Goal: Information Seeking & Learning: Learn about a topic

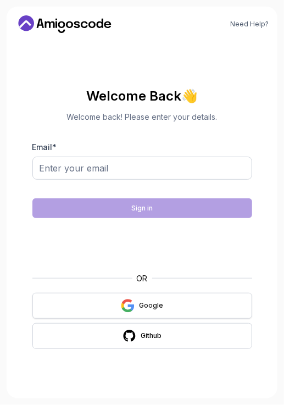
click at [127, 305] on icon "button" at bounding box center [128, 306] width 14 height 14
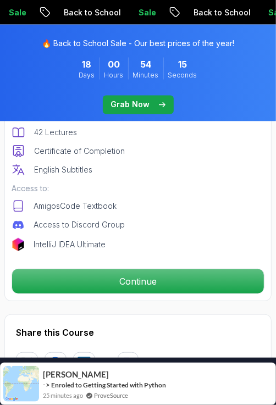
scroll to position [405, 0]
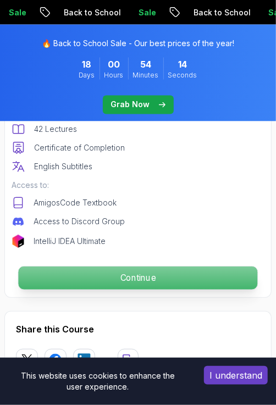
click at [91, 284] on p "Continue" at bounding box center [137, 278] width 239 height 23
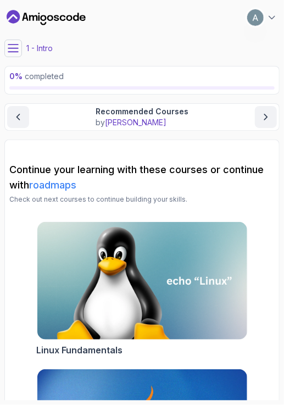
click at [18, 55] on button at bounding box center [13, 49] width 18 height 18
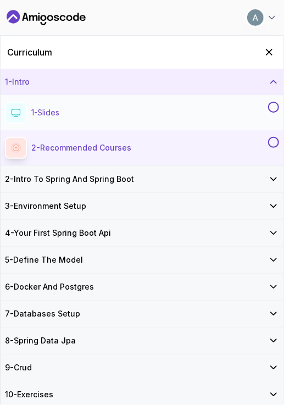
click at [75, 112] on div "1 - Slides slides" at bounding box center [135, 113] width 261 height 22
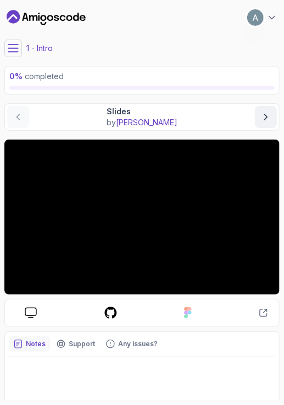
click at [17, 45] on icon at bounding box center [13, 48] width 11 height 11
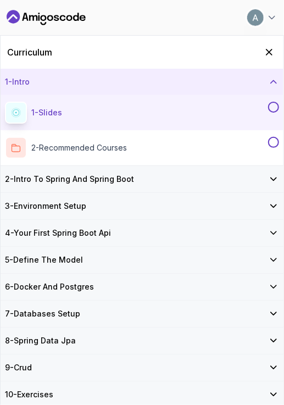
click at [80, 82] on div "1 - Intro" at bounding box center [142, 81] width 274 height 11
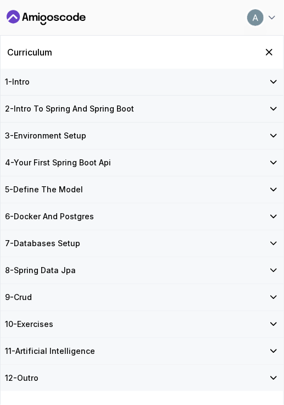
click at [139, 50] on div "Curriculum" at bounding box center [142, 52] width 283 height 33
click at [15, 50] on h2 "Curriculum" at bounding box center [29, 52] width 45 height 13
click at [7, 13] on icon "Dashboard" at bounding box center [46, 18] width 79 height 18
click at [15, 16] on icon "Dashboard" at bounding box center [12, 17] width 10 height 7
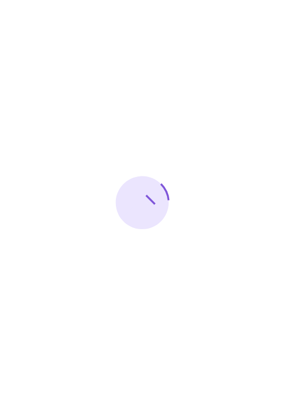
click at [272, 54] on div at bounding box center [142, 202] width 284 height 405
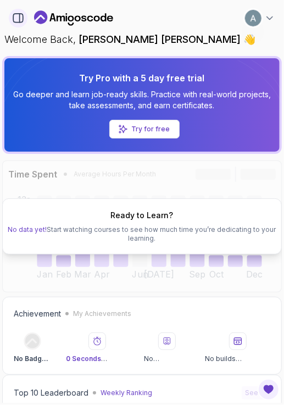
click at [15, 18] on icon "button" at bounding box center [18, 18] width 12 height 12
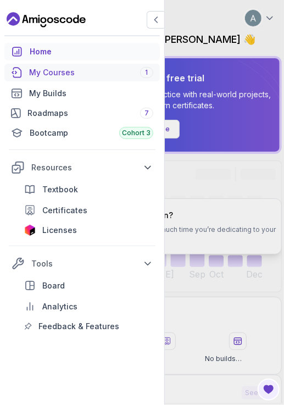
click at [67, 74] on div "My Courses 1" at bounding box center [91, 72] width 124 height 11
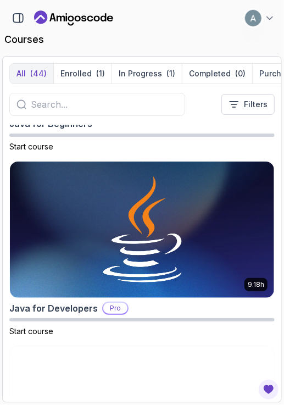
scroll to position [2825, 0]
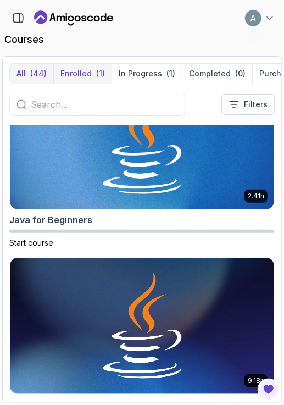
click at [92, 67] on button "Enrolled (1)" at bounding box center [82, 74] width 58 height 20
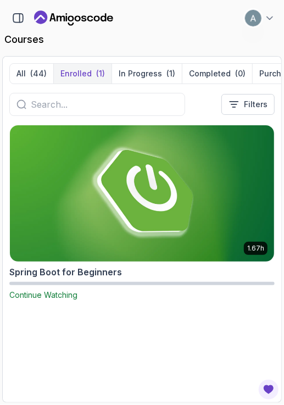
click at [73, 189] on img at bounding box center [142, 193] width 278 height 143
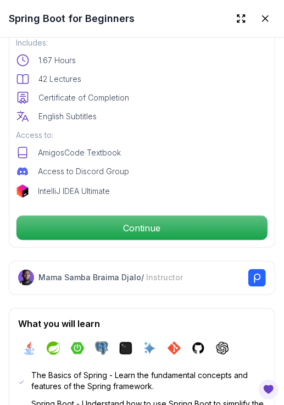
scroll to position [259, 0]
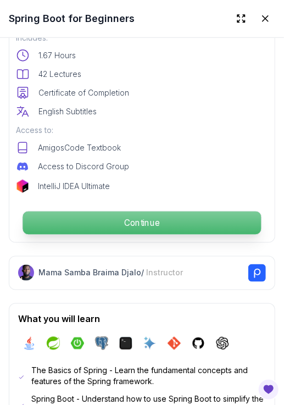
click at [130, 218] on p "Continue" at bounding box center [142, 223] width 239 height 23
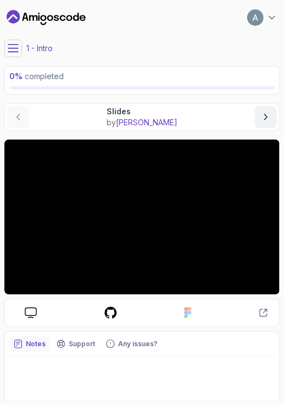
scroll to position [32, 0]
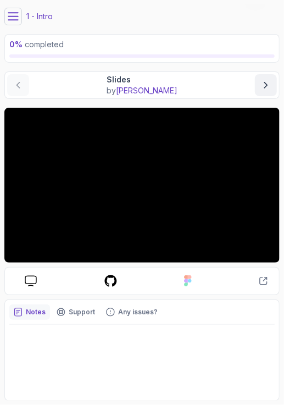
click at [23, 278] on div "Slides" at bounding box center [31, 282] width 30 height 12
click at [270, 87] on icon "next content" at bounding box center [266, 85] width 11 height 11
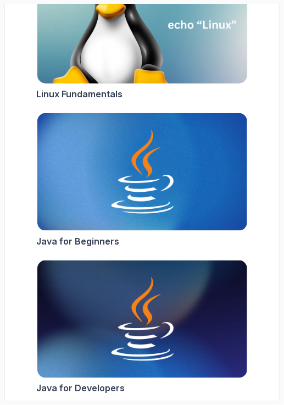
scroll to position [259, 0]
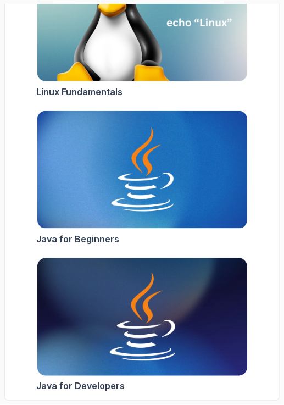
click at [87, 355] on img at bounding box center [142, 318] width 221 height 124
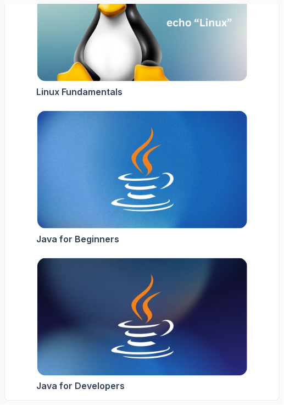
scroll to position [0, 0]
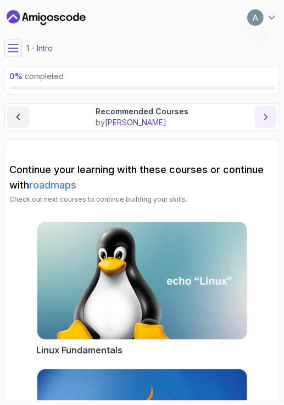
click at [271, 118] on icon "next content" at bounding box center [266, 117] width 11 height 11
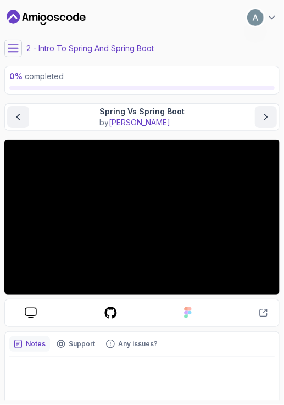
click at [192, 301] on div "Slides Repo Designs Design not available Share" at bounding box center [142, 313] width 276 height 28
click at [12, 46] on icon at bounding box center [13, 48] width 11 height 11
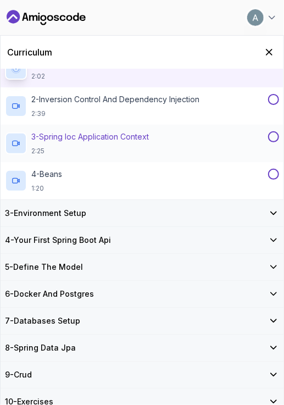
scroll to position [100, 0]
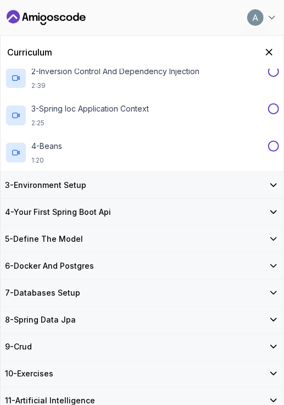
click at [276, 187] on icon at bounding box center [273, 185] width 11 height 11
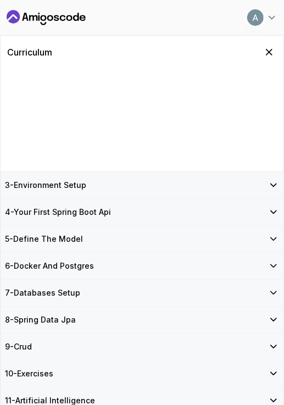
scroll to position [0, 0]
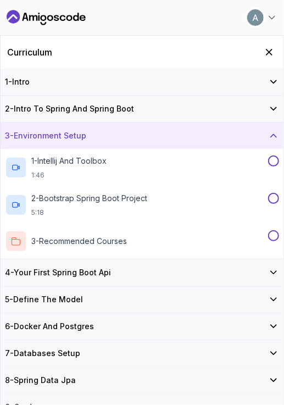
click at [268, 134] on icon at bounding box center [273, 135] width 11 height 11
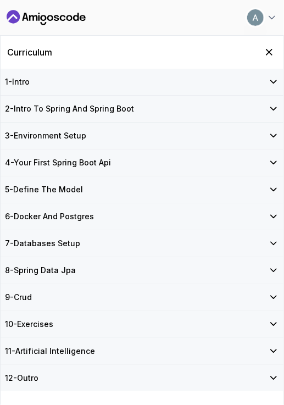
click at [274, 196] on div "5 - Define The Model" at bounding box center [142, 190] width 283 height 26
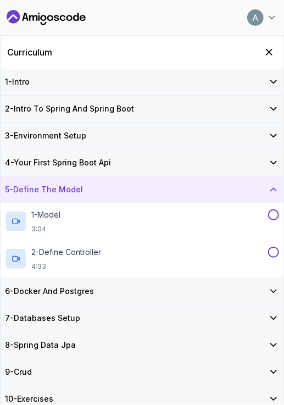
click at [274, 196] on div "5 - Define The Model" at bounding box center [142, 190] width 283 height 26
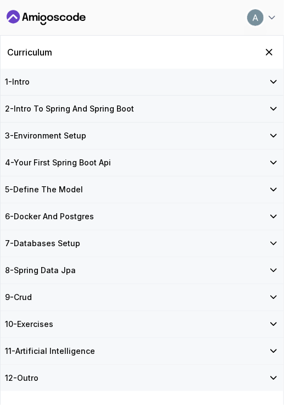
click at [269, 212] on icon at bounding box center [273, 216] width 11 height 11
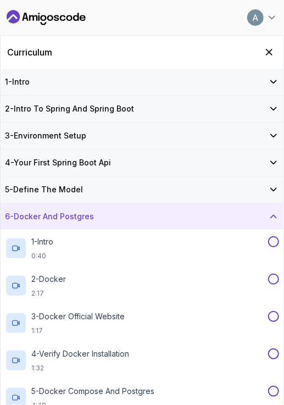
click at [269, 212] on icon at bounding box center [273, 216] width 11 height 11
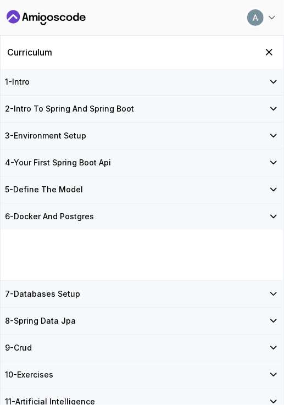
click at [269, 212] on icon at bounding box center [273, 216] width 11 height 11
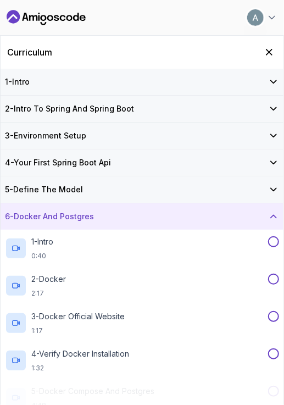
click at [269, 212] on icon at bounding box center [273, 216] width 11 height 11
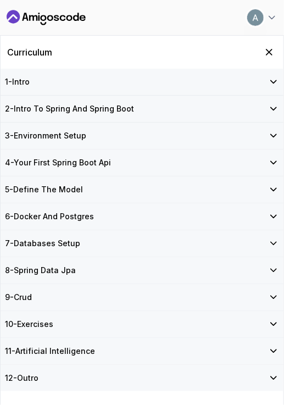
click at [262, 273] on div "8 - Spring Data Jpa" at bounding box center [142, 270] width 274 height 11
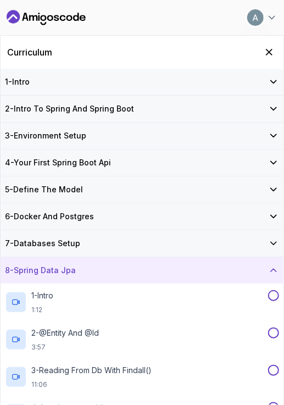
click at [262, 273] on div "8 - Spring Data Jpa" at bounding box center [142, 270] width 274 height 11
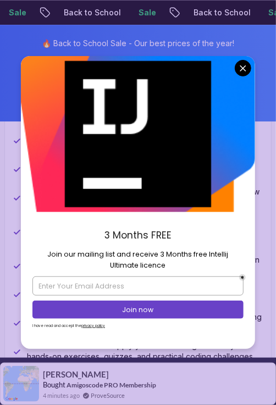
scroll to position [802, 0]
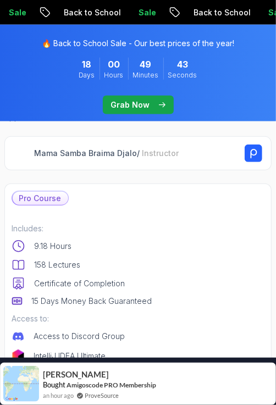
scroll to position [259, 0]
